Goal: Navigation & Orientation: Find specific page/section

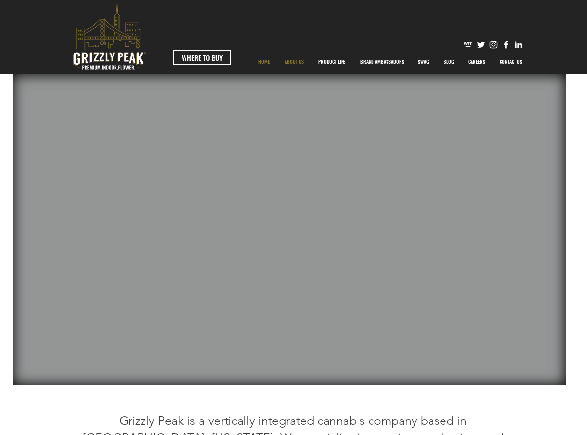
click at [296, 60] on p "ABOUT US" at bounding box center [294, 62] width 29 height 24
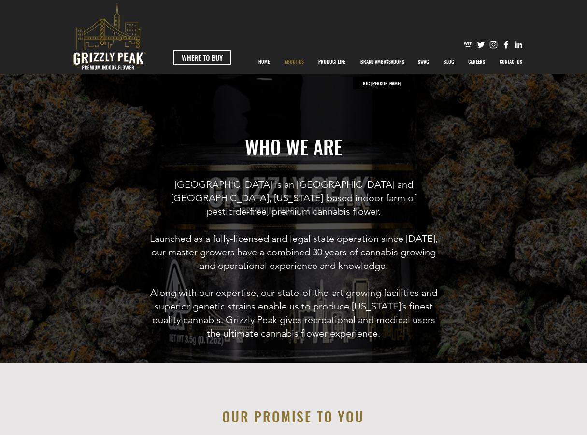
click at [381, 57] on p "BRAND AMBASSADORS" at bounding box center [383, 62] width 54 height 24
click at [376, 70] on p "BRAND AMBASSADORS" at bounding box center [383, 62] width 54 height 24
click at [375, 64] on p "BRAND AMBASSADORS" at bounding box center [383, 62] width 54 height 24
click at [382, 83] on p "BIG [PERSON_NAME]" at bounding box center [381, 83] width 43 height 12
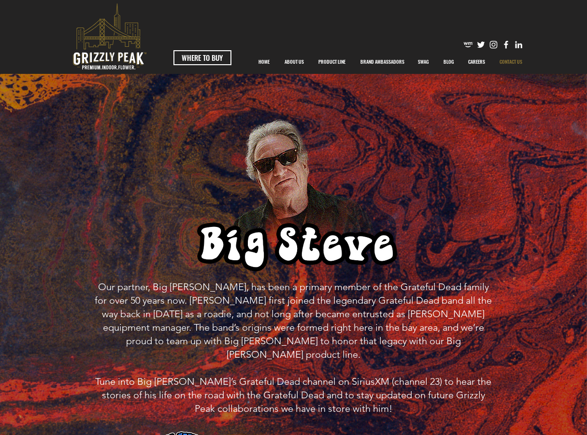
click at [508, 60] on p "CONTACT US" at bounding box center [511, 62] width 32 height 24
